Goal: Find specific page/section: Find specific page/section

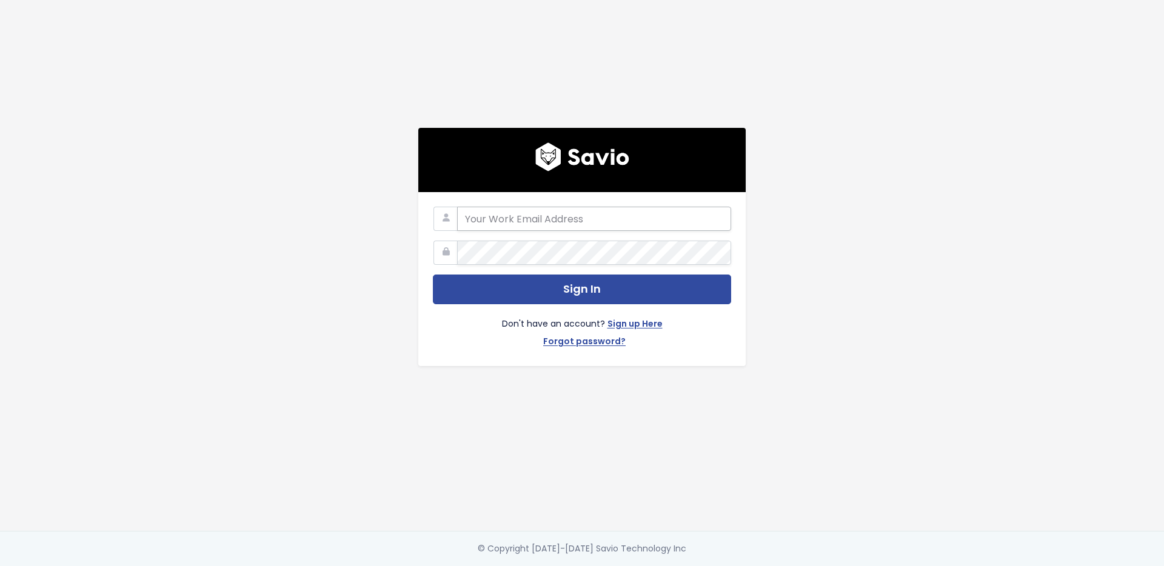
click at [525, 210] on input "email" at bounding box center [594, 219] width 274 height 24
drag, startPoint x: 541, startPoint y: 218, endPoint x: 406, endPoint y: 205, distance: 135.8
click at [409, 205] on div "mvaughan Sign In Don't have an account? Sign up Here Forgot password?" at bounding box center [581, 247] width 345 height 238
paste input "+sandbox@toasttab.com"
type input "mvaughan+sandbox@toasttab.com"
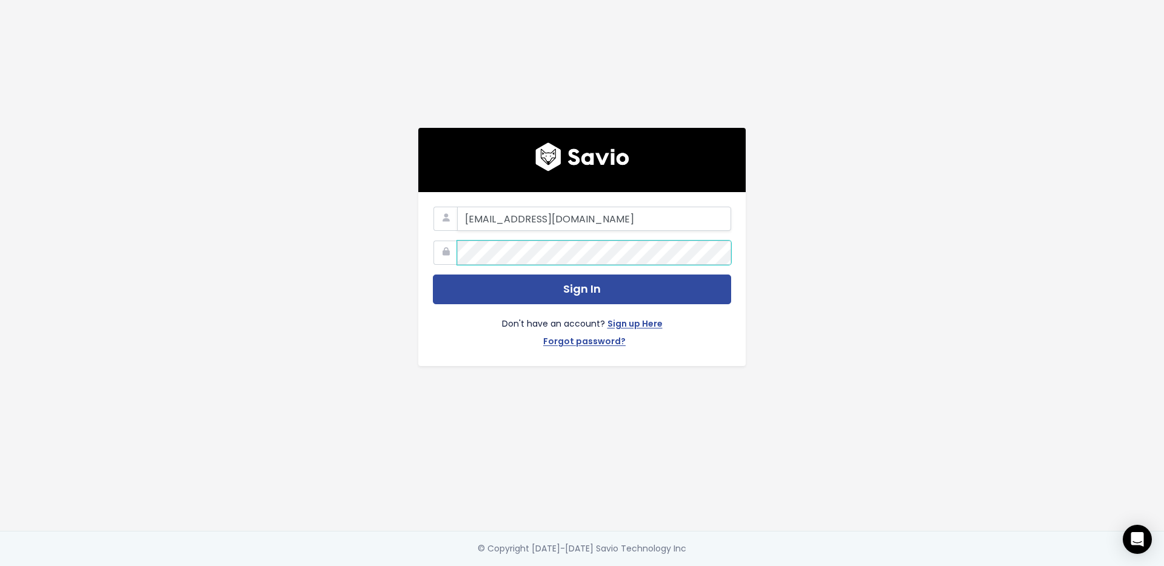
click at [433, 275] on button "Sign In" at bounding box center [582, 290] width 298 height 30
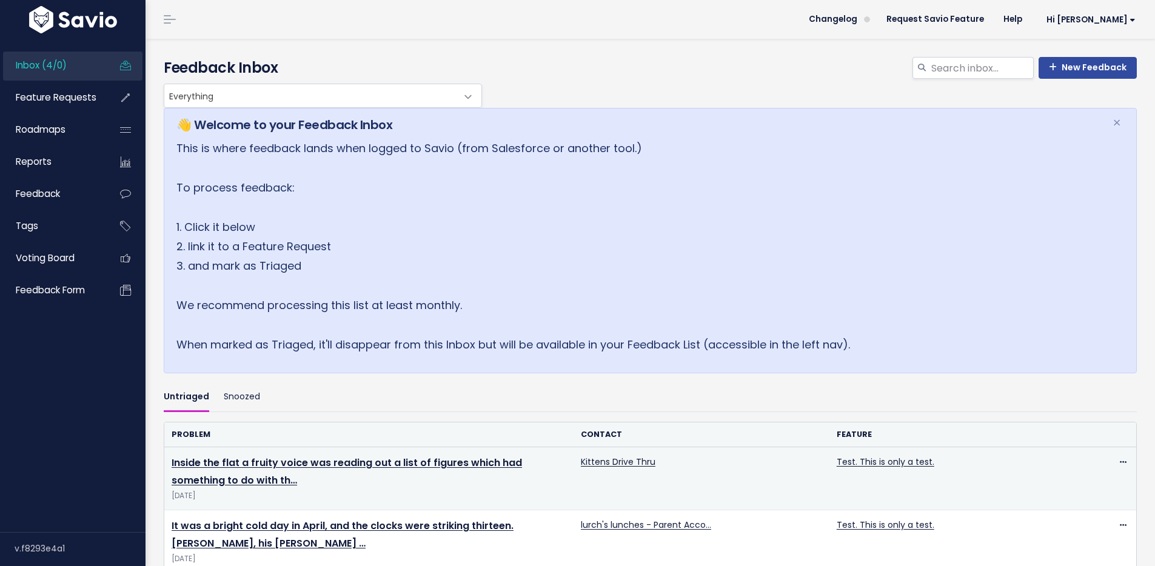
click at [629, 454] on td "Kittens Drive Thru" at bounding box center [701, 478] width 256 height 63
click at [629, 462] on link "Kittens Drive Thru" at bounding box center [618, 462] width 75 height 12
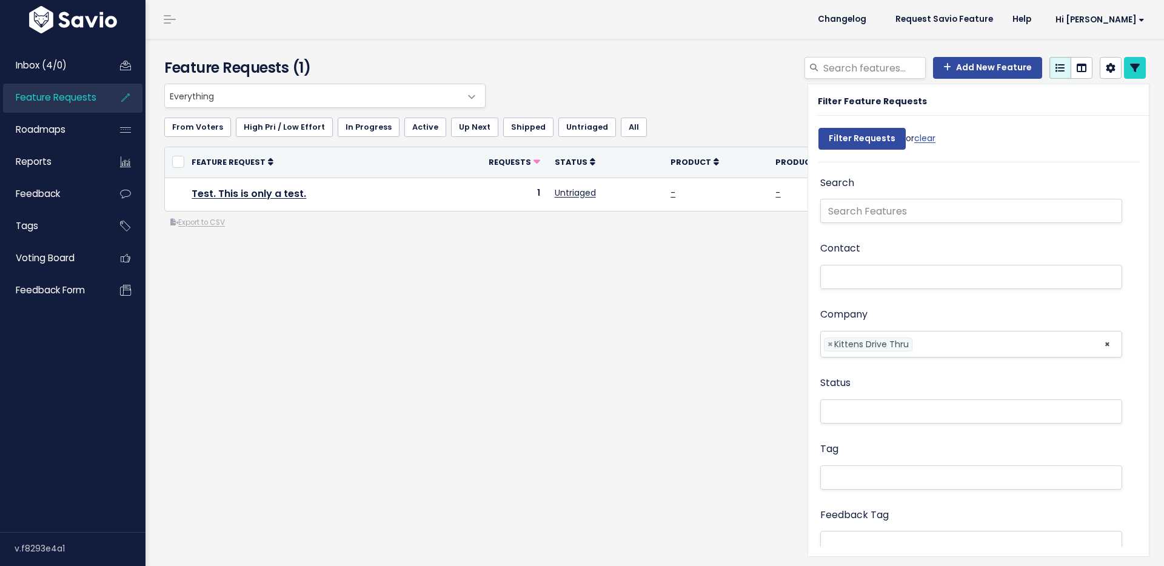
select select
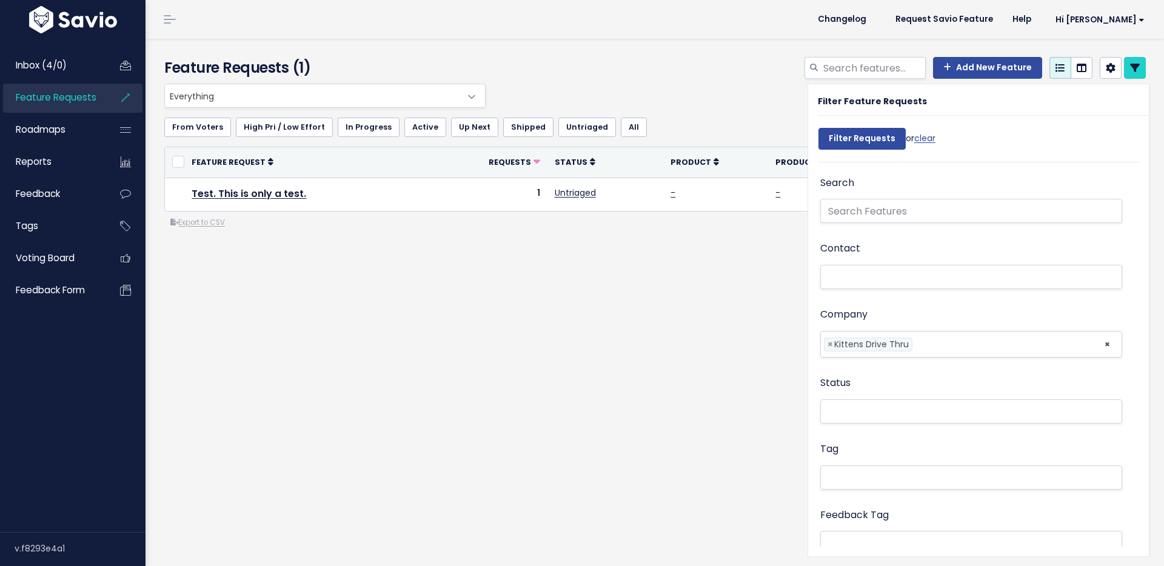
select select
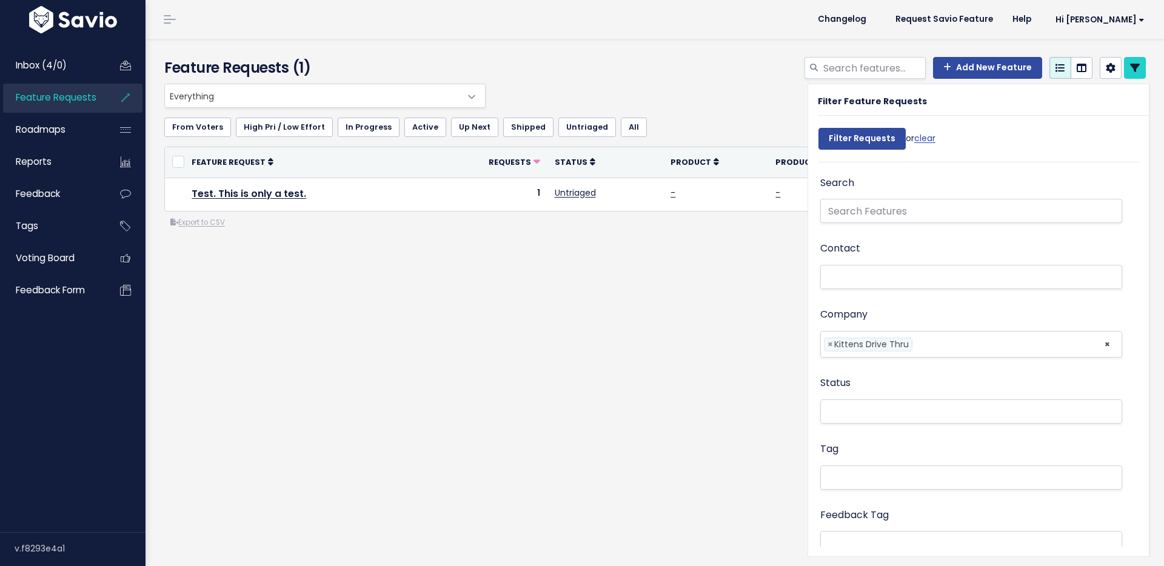
select select
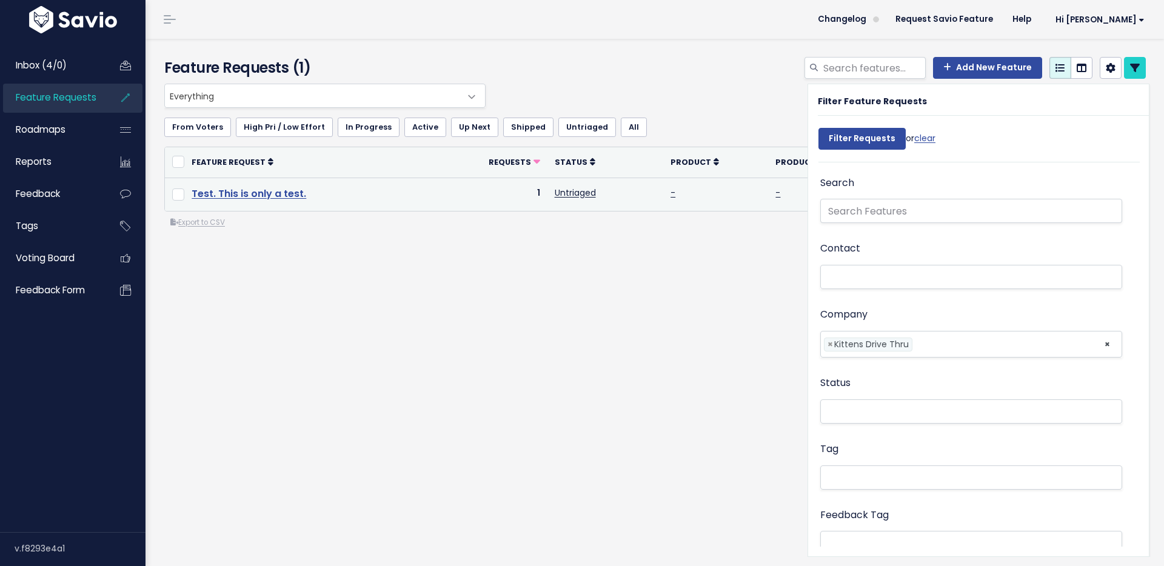
click at [260, 189] on link "Test. This is only a test." at bounding box center [249, 194] width 115 height 14
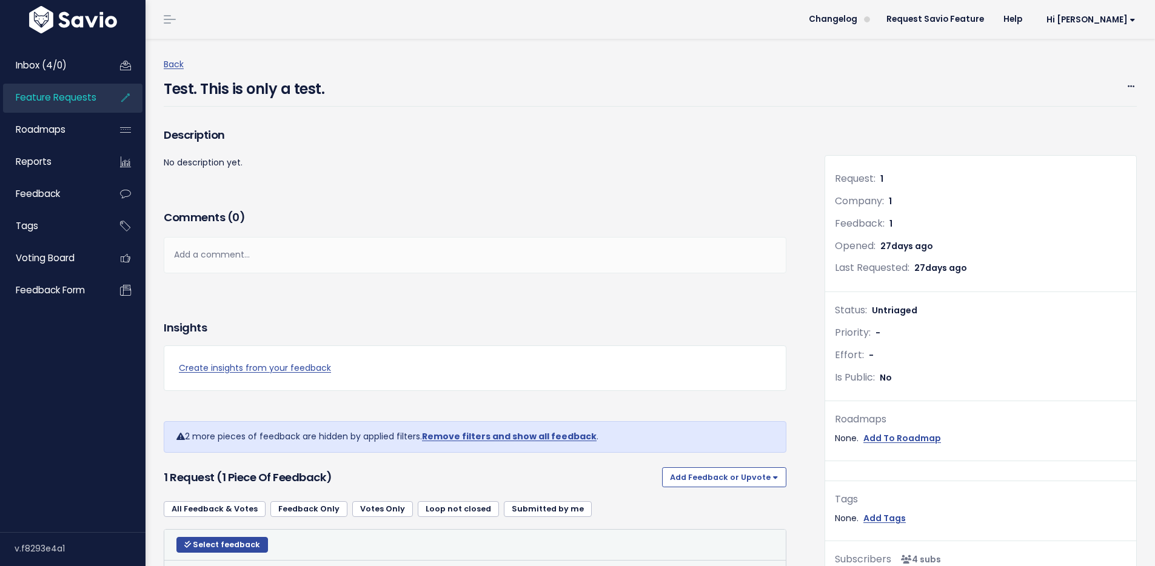
scroll to position [260, 0]
